Goal: Information Seeking & Learning: Learn about a topic

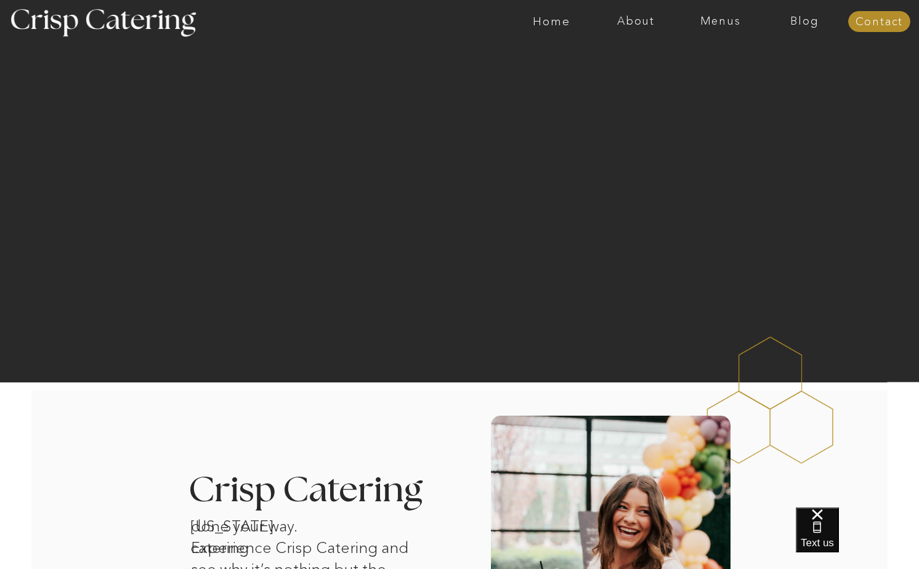
click at [703, 9] on div at bounding box center [507, 21] width 1953 height 43
click at [703, 20] on nav "Menus" at bounding box center [720, 21] width 84 height 12
click at [695, 55] on nav "Summer (Mar-Aug)" at bounding box center [724, 56] width 110 height 12
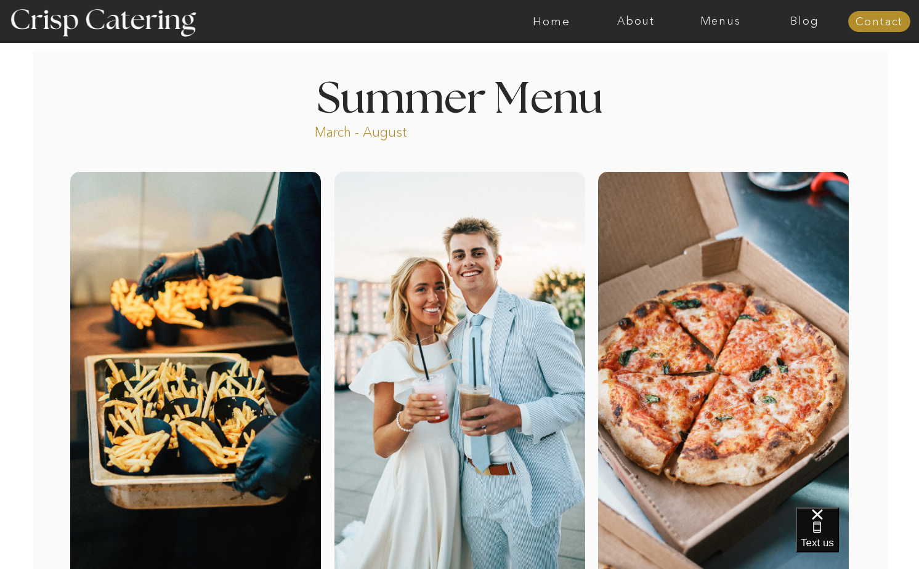
click at [722, 9] on div at bounding box center [507, 21] width 1953 height 43
click at [716, 19] on nav "Menus" at bounding box center [720, 21] width 84 height 12
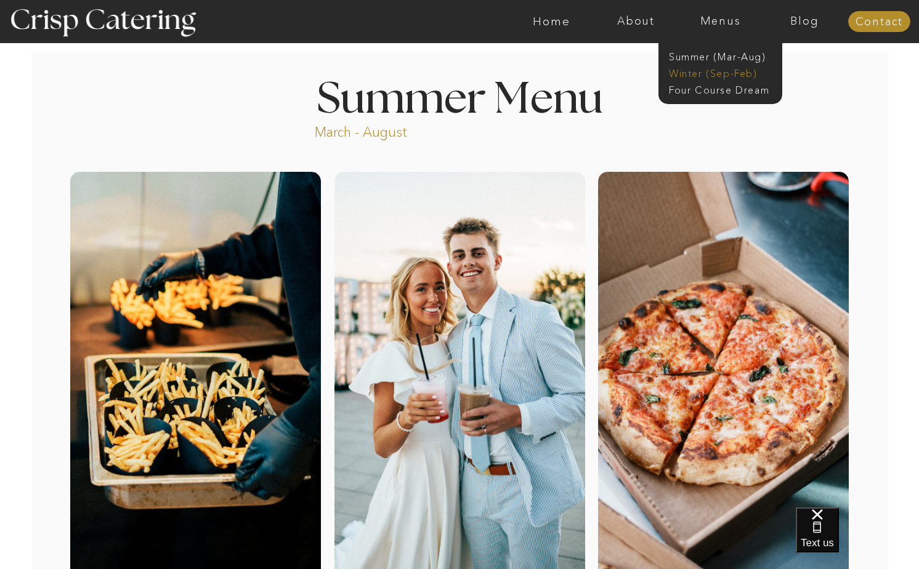
click at [695, 71] on nav "Winter (Sep-Feb)" at bounding box center [719, 73] width 101 height 12
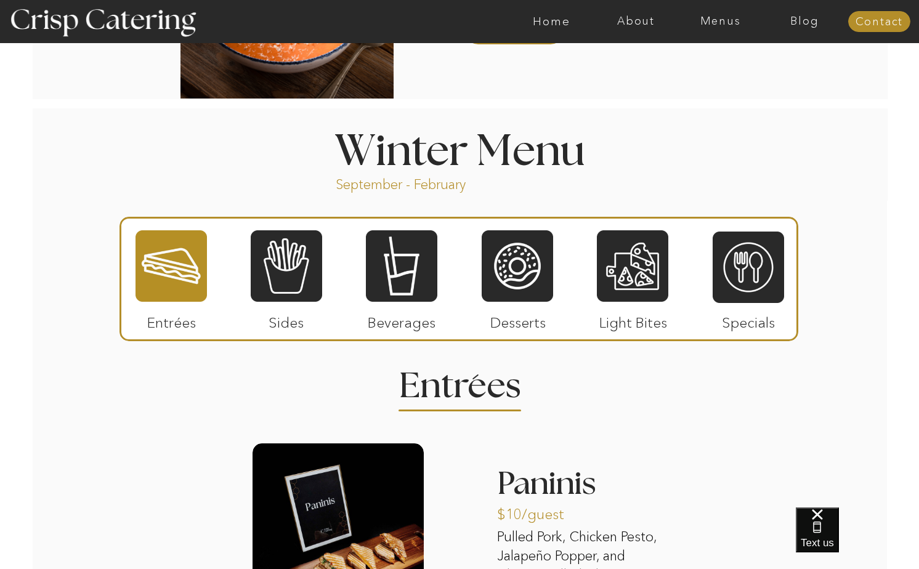
scroll to position [1321, 0]
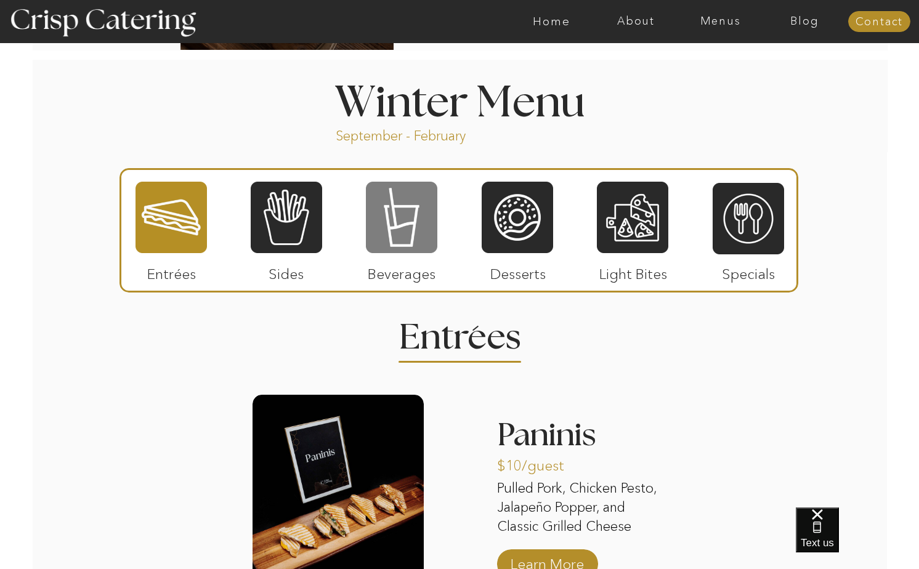
click at [398, 205] on div at bounding box center [401, 217] width 71 height 74
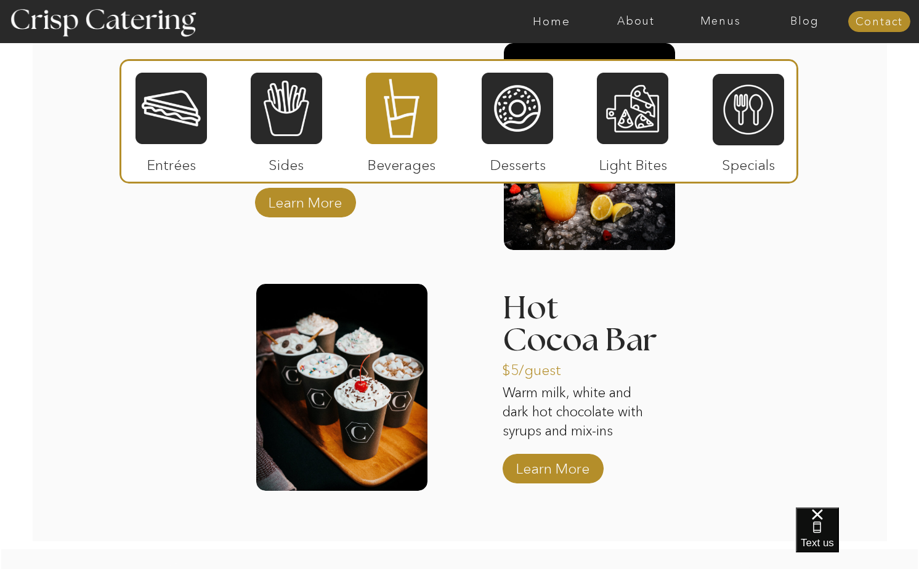
scroll to position [1962, 0]
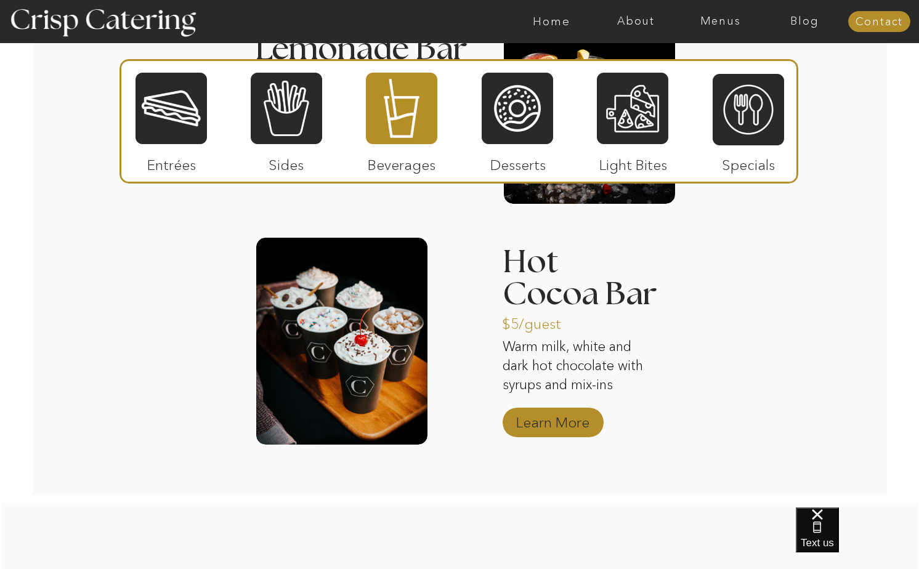
click at [535, 414] on p "Learn More" at bounding box center [553, 420] width 82 height 36
